Goal: Information Seeking & Learning: Find specific fact

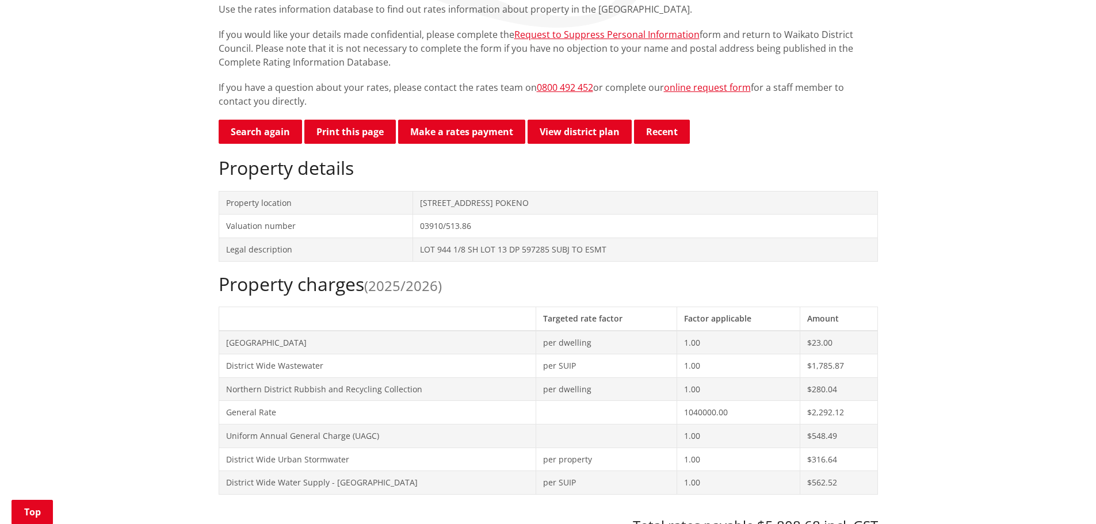
scroll to position [345, 0]
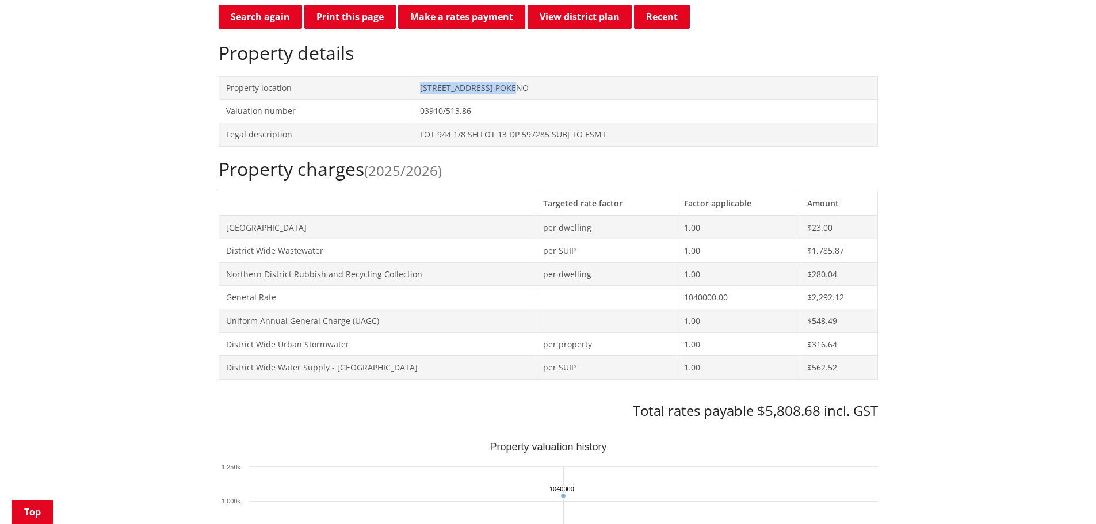
drag, startPoint x: 510, startPoint y: 86, endPoint x: 410, endPoint y: 86, distance: 100.1
click at [410, 86] on tr "Property location [STREET_ADDRESS]" at bounding box center [548, 88] width 659 height 24
copy tr "[STREET_ADDRESS] POKENO"
click at [514, 93] on td "[STREET_ADDRESS] POKENO" at bounding box center [645, 88] width 464 height 24
drag, startPoint x: 514, startPoint y: 89, endPoint x: 414, endPoint y: 89, distance: 100.1
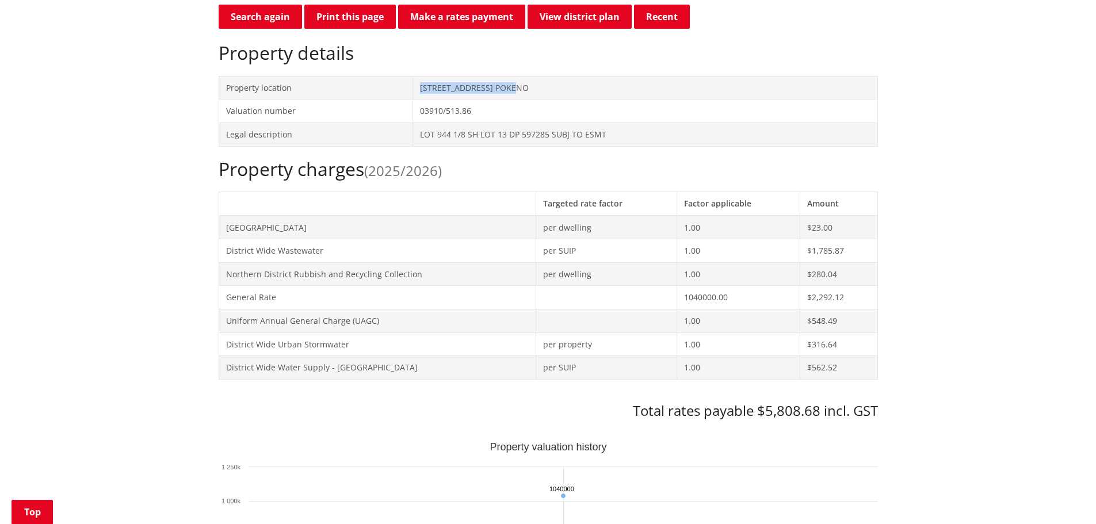
click at [414, 89] on td "[STREET_ADDRESS] POKENO" at bounding box center [645, 88] width 464 height 24
copy td "[STREET_ADDRESS] POKENO"
drag, startPoint x: 603, startPoint y: 135, endPoint x: 411, endPoint y: 134, distance: 192.7
click at [411, 134] on tr "Legal description LOT 944 1/8 SH LOT 13 DP 597285 SUBJ TO ESMT" at bounding box center [548, 135] width 659 height 24
copy tr "LOT 944 1/8 SH LOT 13 DP 597285 SUBJ TO ESMT"
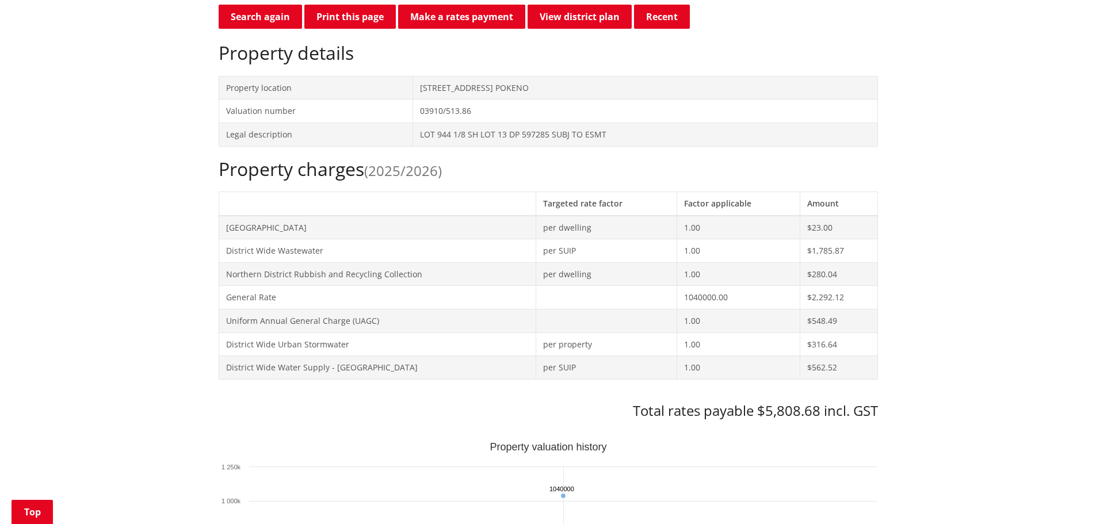
drag, startPoint x: 509, startPoint y: 170, endPoint x: 521, endPoint y: 170, distance: 11.5
click at [509, 170] on h2 "Property charges (2025/2026)" at bounding box center [548, 169] width 659 height 22
drag, startPoint x: 609, startPoint y: 136, endPoint x: 408, endPoint y: 129, distance: 200.8
click at [408, 129] on tr "Legal description LOT 944 1/8 SH LOT 13 DP 597285 SUBJ TO ESMT" at bounding box center [548, 135] width 659 height 24
copy tr "LOT 944 1/8 SH LOT 13 DP 597285 SUBJ TO ESMT"
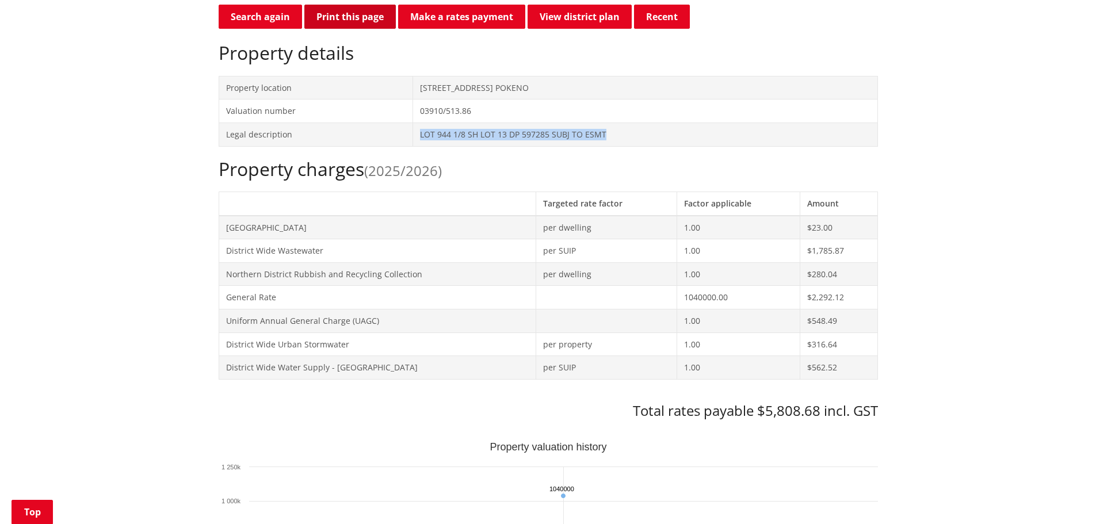
click at [339, 21] on button "Print this page" at bounding box center [349, 17] width 91 height 24
